Goal: Information Seeking & Learning: Learn about a topic

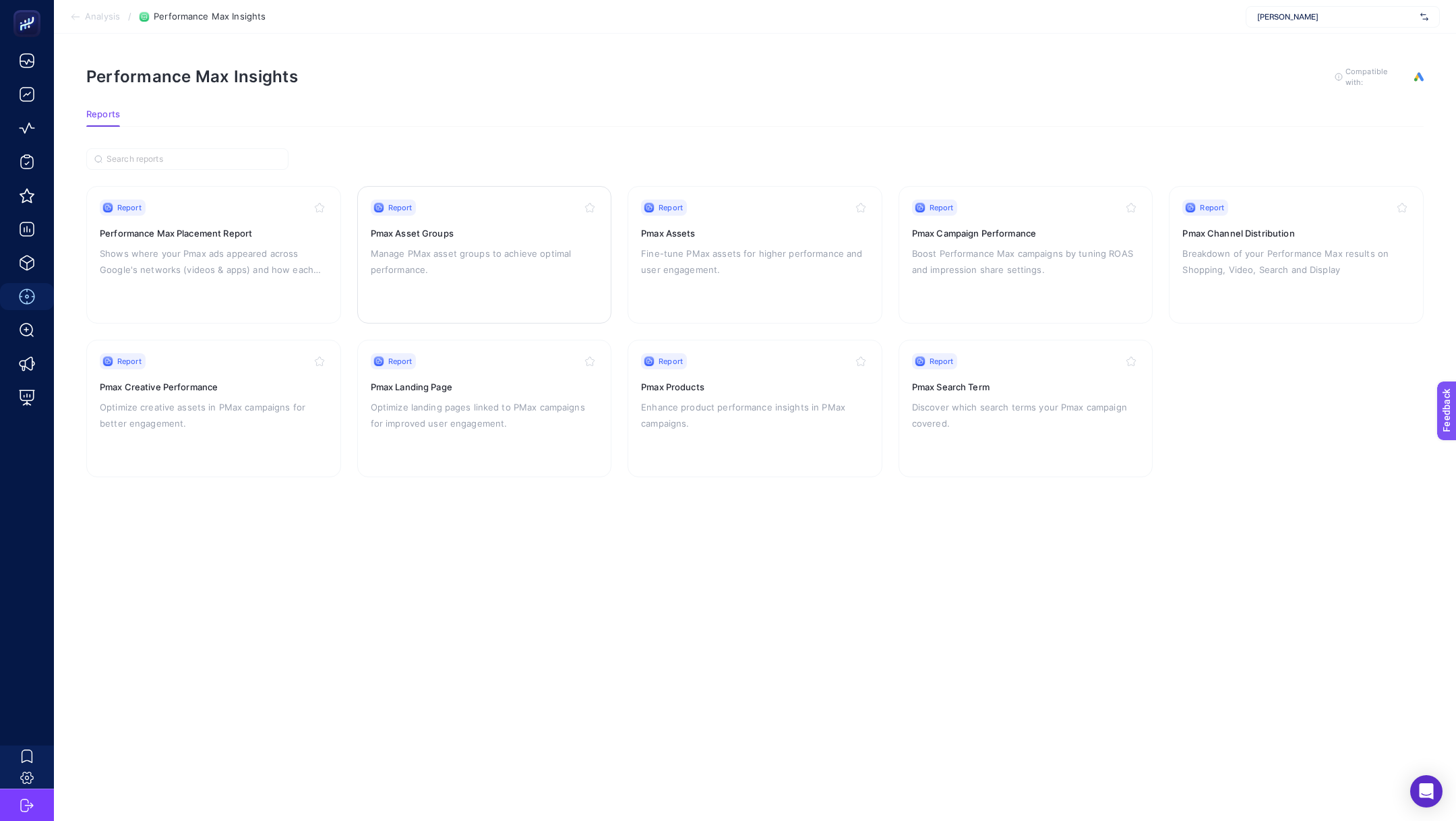
click at [528, 250] on p "Manage PMax asset groups to achieve optimal performance." at bounding box center [484, 261] width 228 height 32
click at [112, 17] on span "Analysis" at bounding box center [103, 17] width 35 height 11
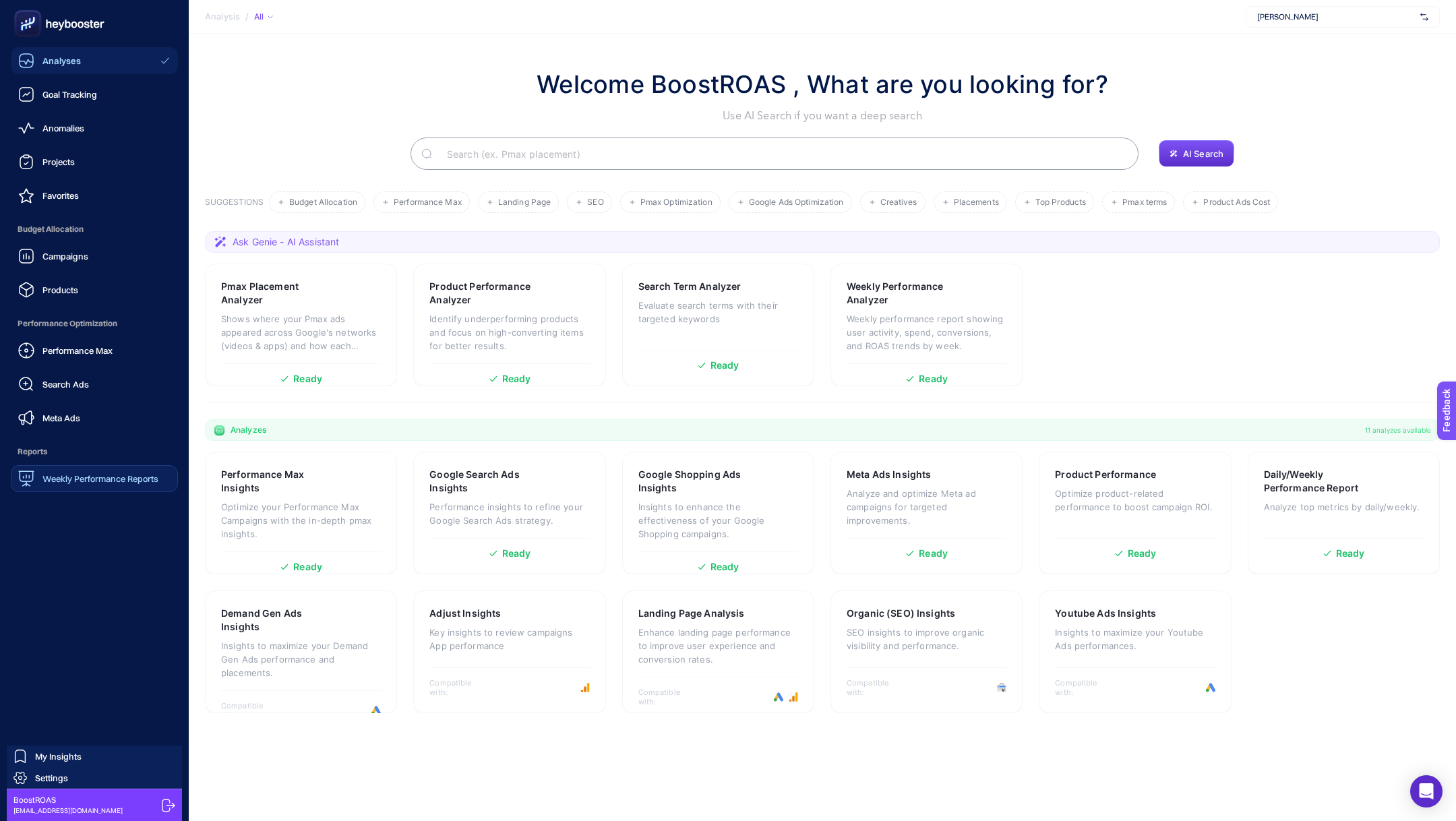
click at [69, 483] on span "Weekly Performance Reports" at bounding box center [100, 479] width 116 height 11
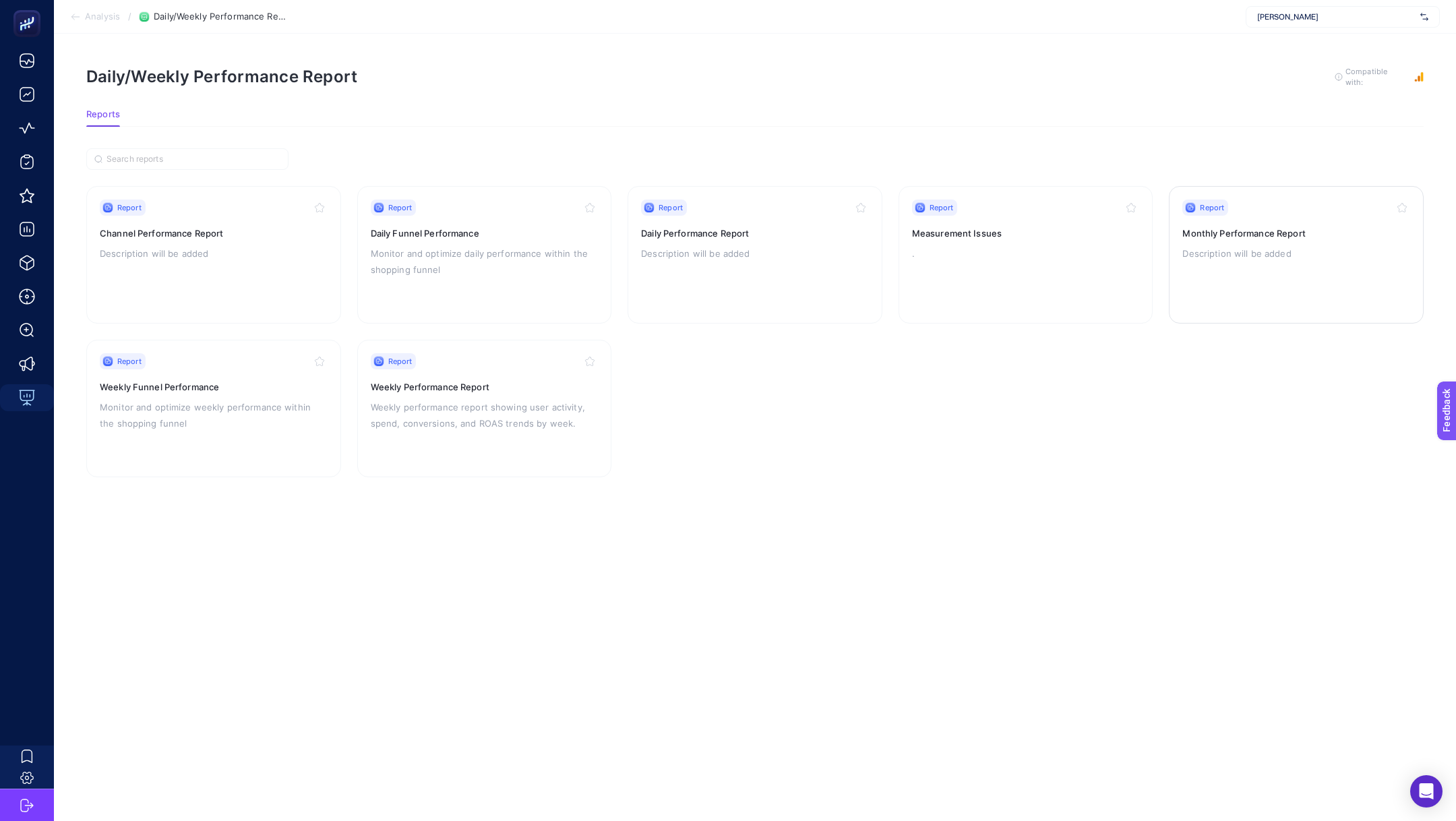
click at [1256, 273] on div "Report Monthly Performance Report Description will be added" at bounding box center [1296, 255] width 228 height 111
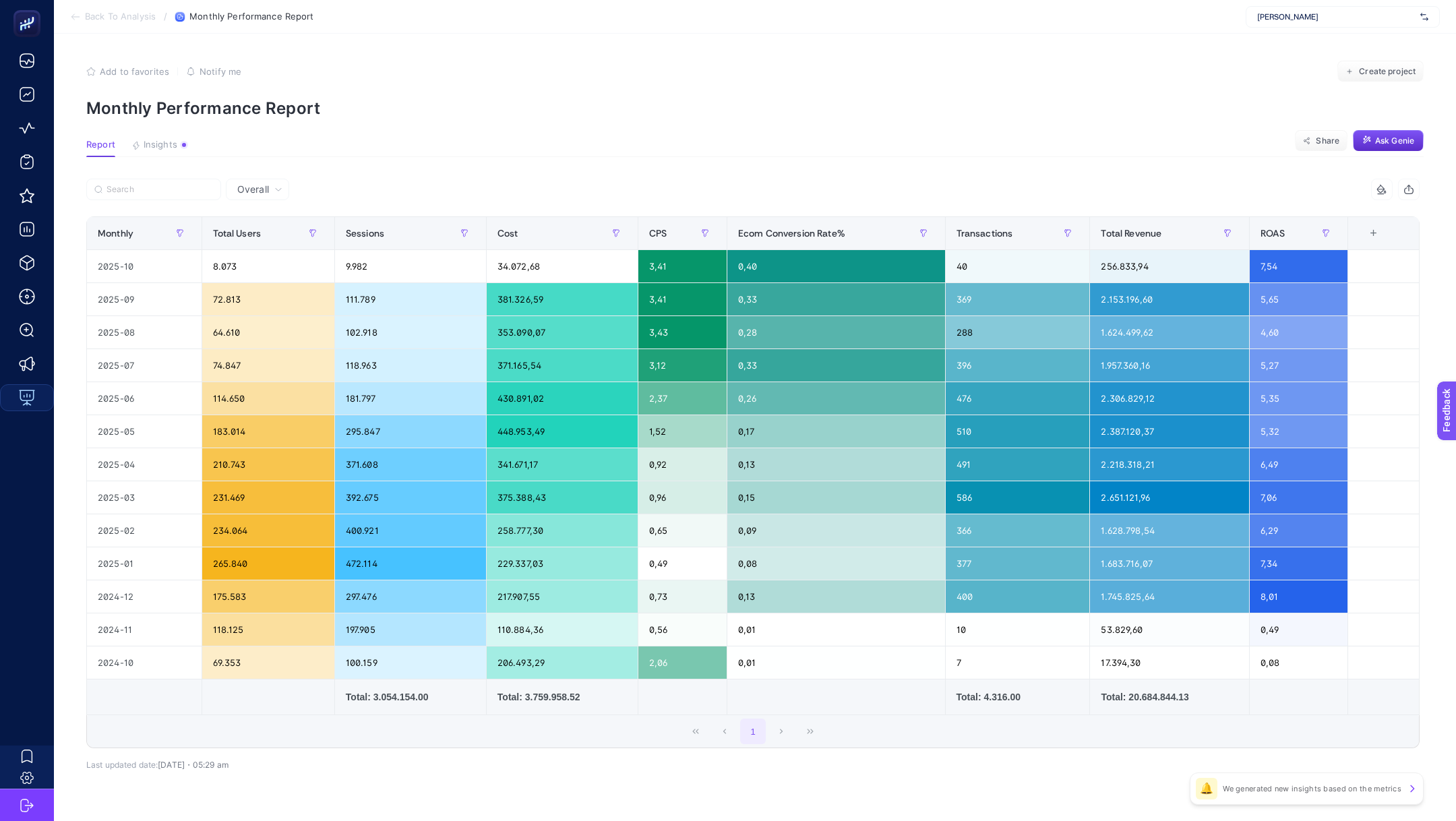
scroll to position [32, 0]
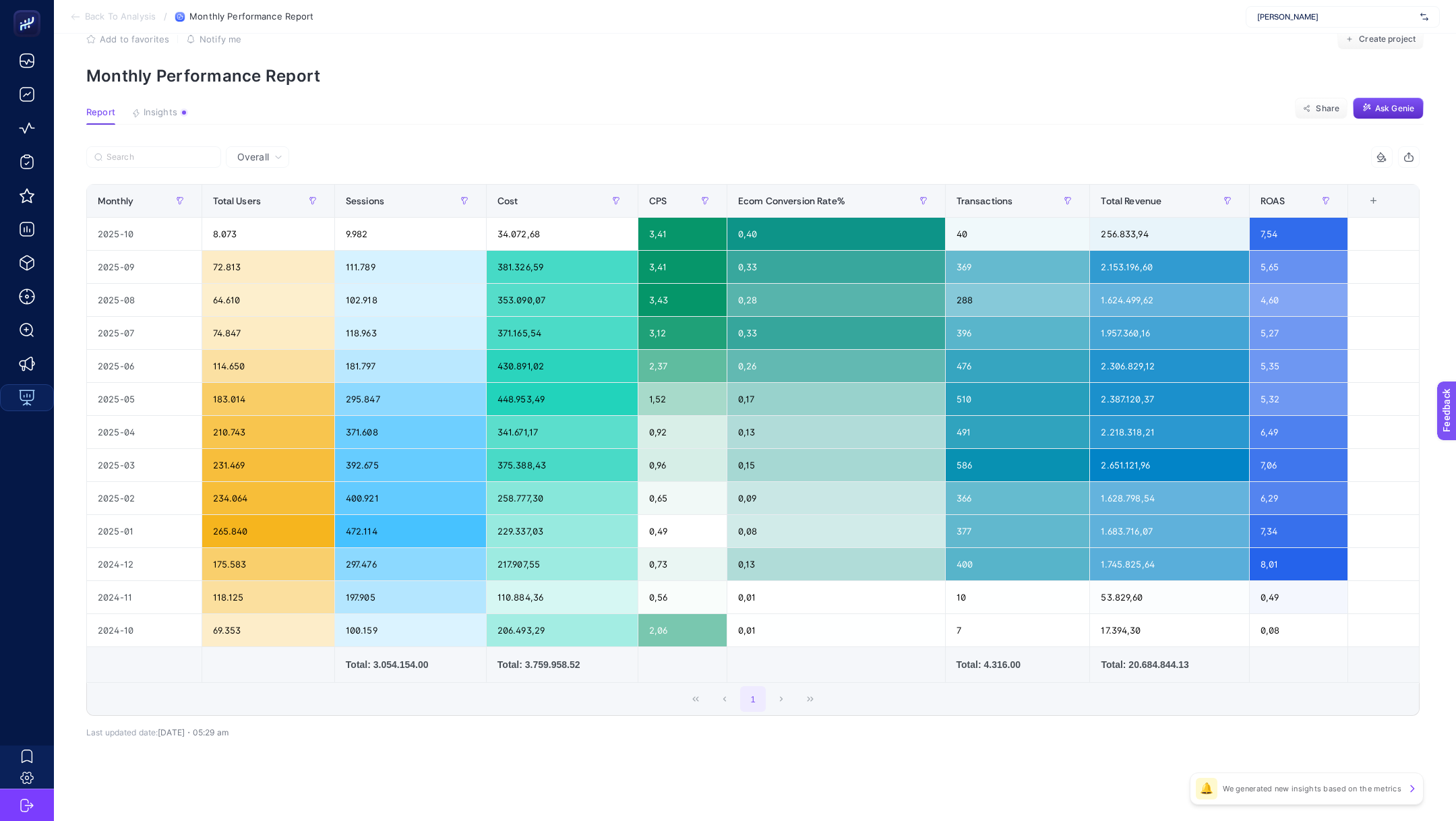
click at [128, 17] on span "Back To Analysis" at bounding box center [120, 17] width 71 height 11
